Goal: Task Accomplishment & Management: Manage account settings

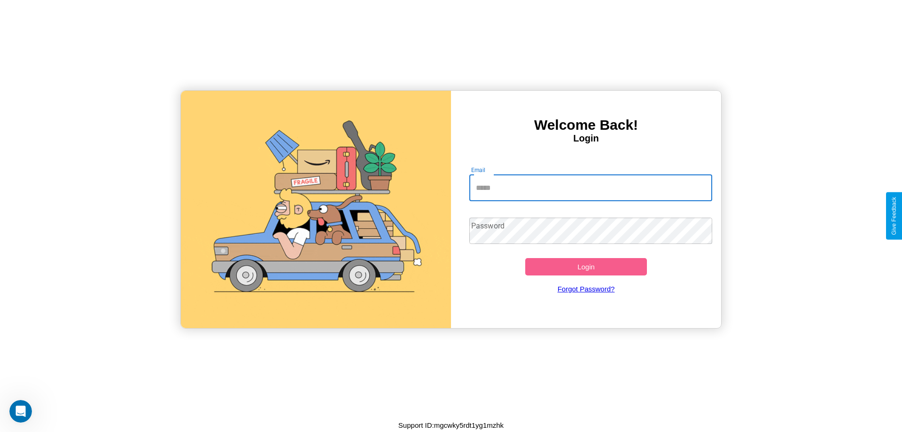
click at [591, 188] on input "Email" at bounding box center [591, 188] width 243 height 26
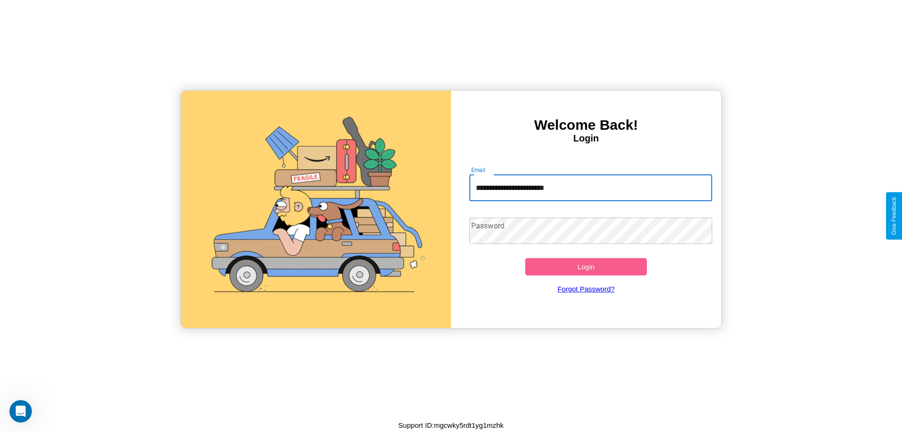
type input "**********"
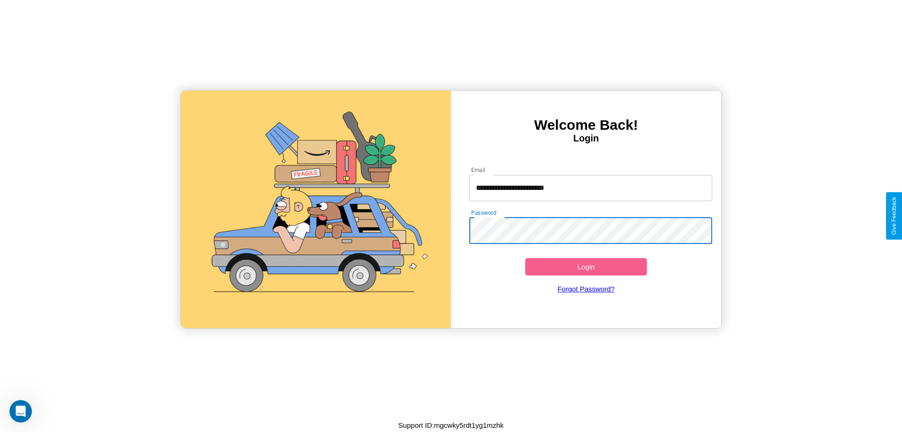
click at [586, 266] on button "Login" at bounding box center [586, 266] width 122 height 17
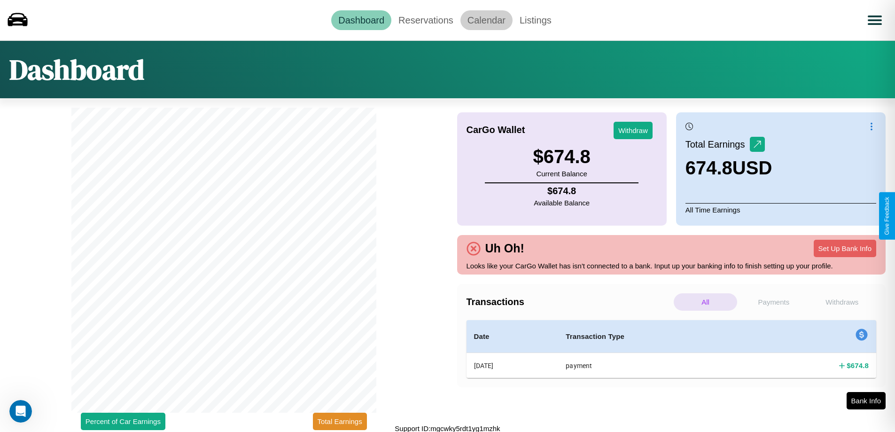
click at [486, 20] on link "Calendar" at bounding box center [487, 20] width 52 height 20
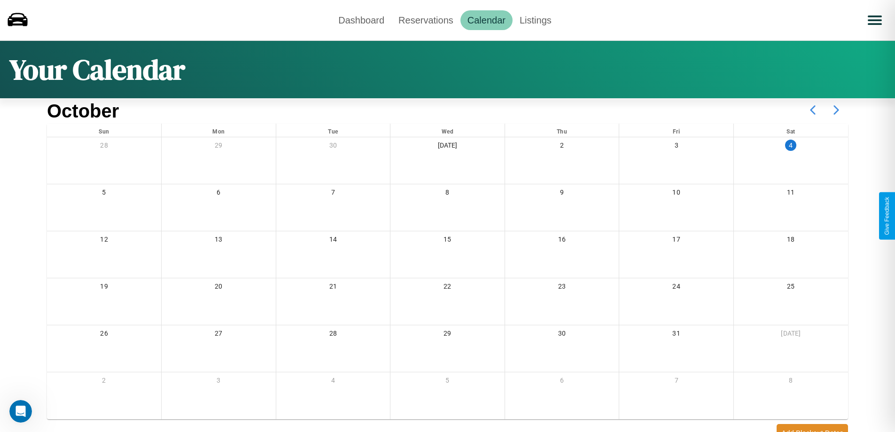
click at [837, 110] on icon at bounding box center [836, 109] width 23 height 23
click at [426, 20] on link "Reservations" at bounding box center [425, 20] width 69 height 20
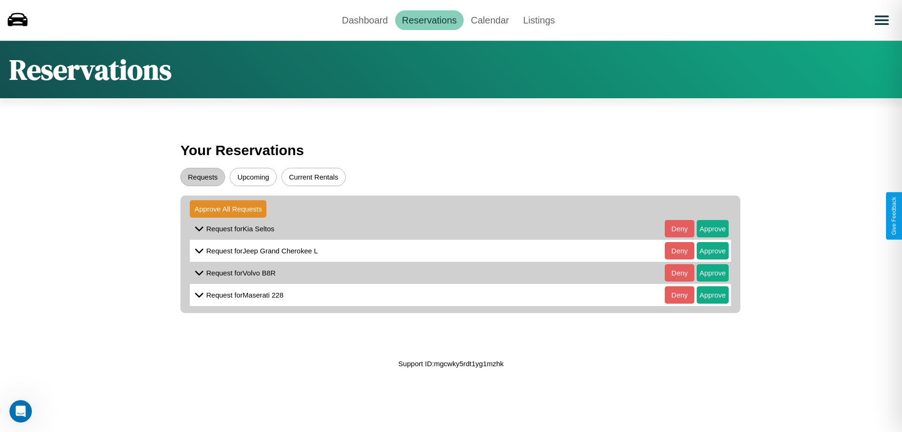
click at [253, 177] on button "Upcoming" at bounding box center [253, 177] width 47 height 18
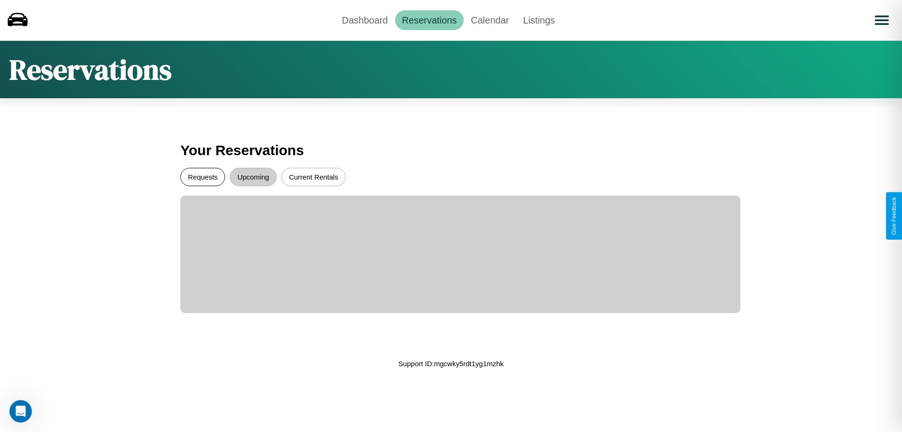
click at [203, 177] on button "Requests" at bounding box center [202, 177] width 45 height 18
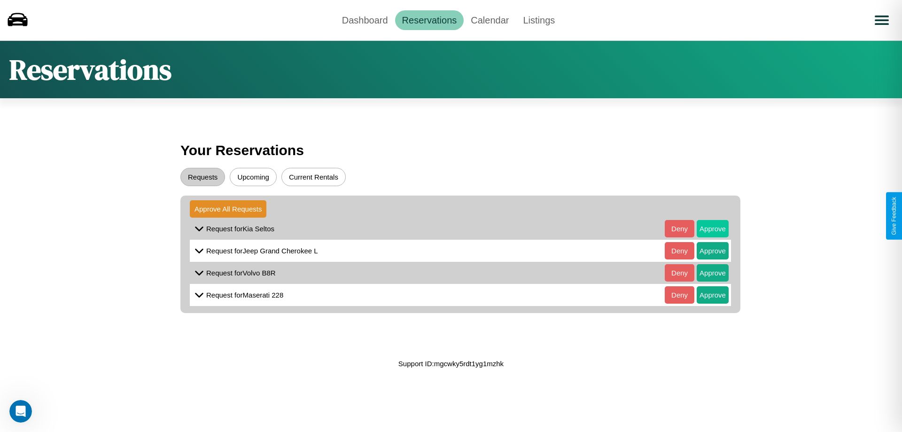
click at [706, 228] on button "Approve" at bounding box center [713, 228] width 32 height 17
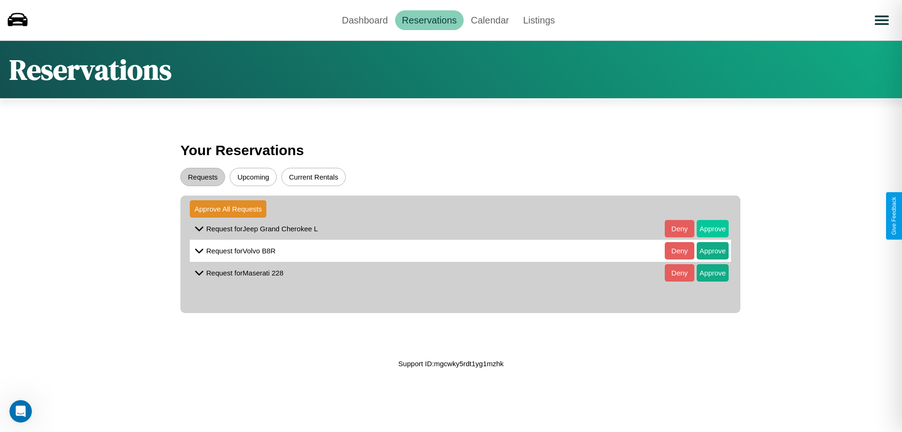
click at [706, 228] on button "Approve" at bounding box center [713, 228] width 32 height 17
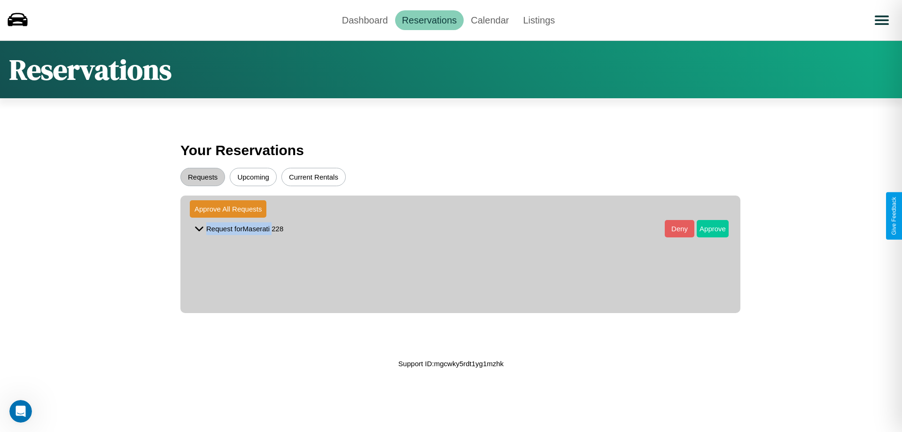
click at [706, 228] on button "Approve" at bounding box center [713, 228] width 32 height 17
